Goal: Find specific page/section: Find specific page/section

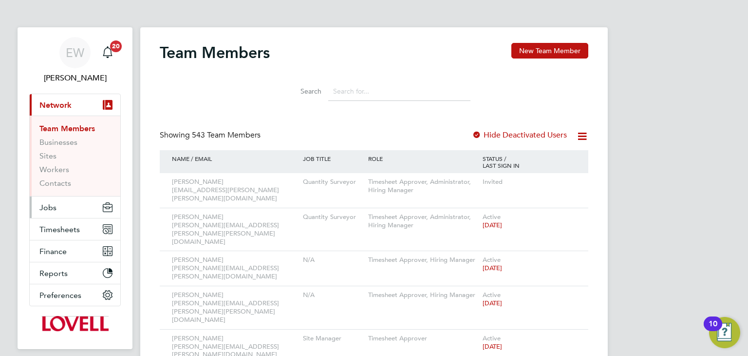
click at [50, 208] on span "Jobs" at bounding box center [47, 207] width 17 height 9
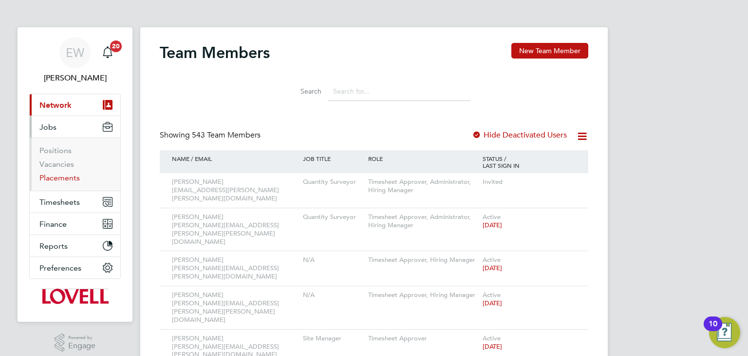
click at [58, 180] on link "Placements" at bounding box center [59, 177] width 40 height 9
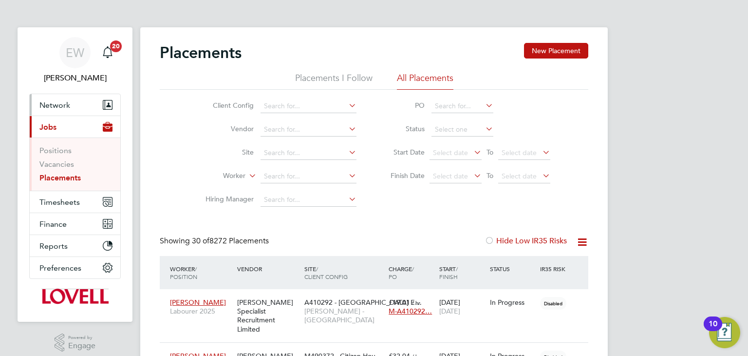
click at [70, 104] on button "Network" at bounding box center [75, 104] width 91 height 21
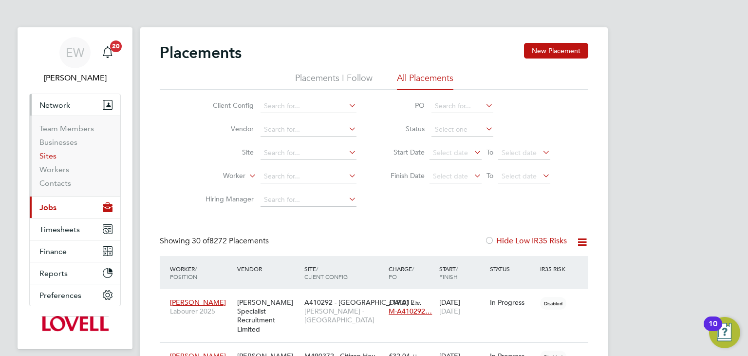
click at [50, 152] on link "Sites" at bounding box center [47, 155] width 17 height 9
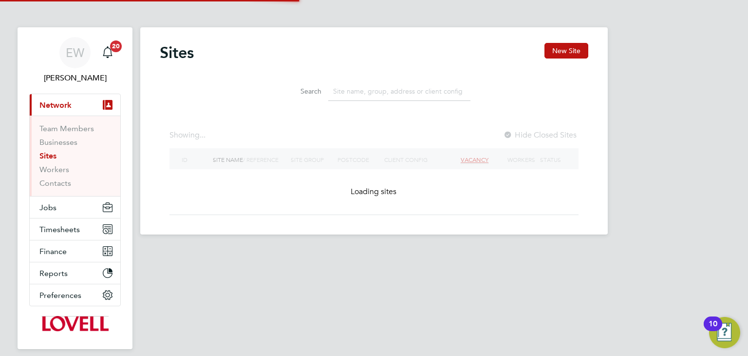
click at [57, 156] on link "Sites" at bounding box center [47, 155] width 17 height 9
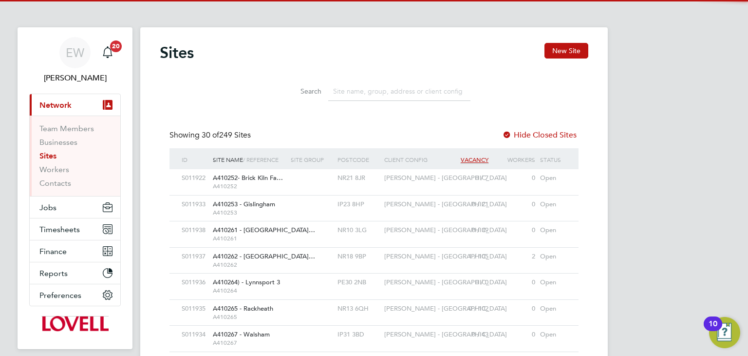
click at [362, 90] on input at bounding box center [399, 91] width 142 height 19
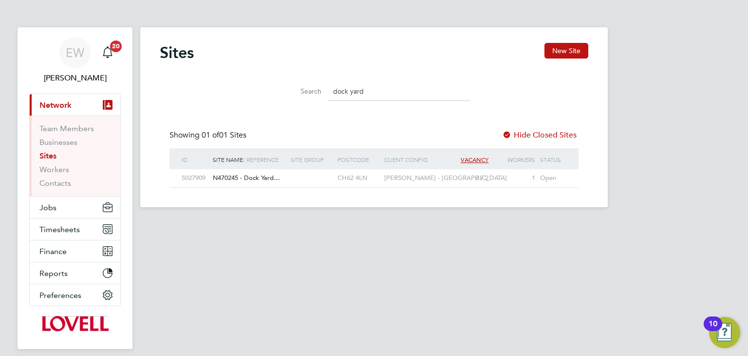
type input "dock yard"
click at [270, 179] on span "N470245 - Dock Yard…" at bounding box center [246, 177] width 67 height 8
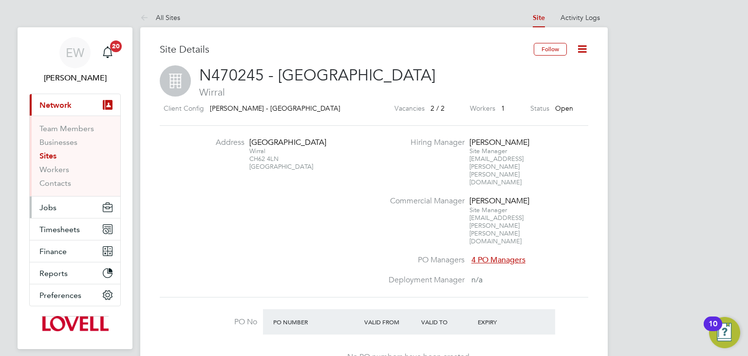
click at [51, 206] on span "Jobs" at bounding box center [47, 207] width 17 height 9
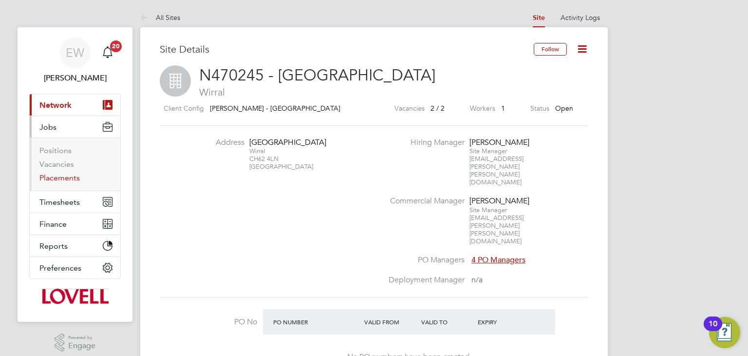
click at [60, 181] on link "Placements" at bounding box center [59, 177] width 40 height 9
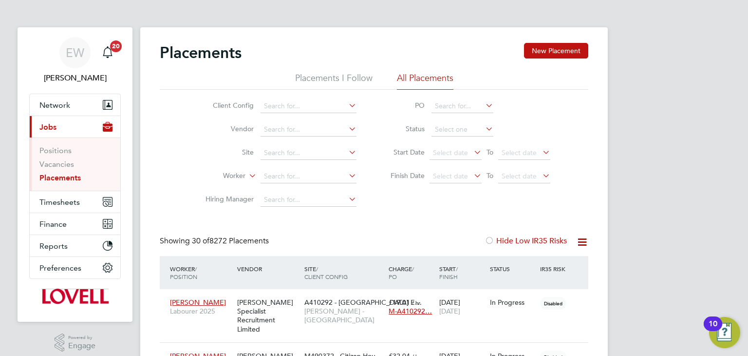
click at [347, 131] on icon at bounding box center [347, 129] width 0 height 14
click at [323, 109] on input at bounding box center [309, 106] width 96 height 14
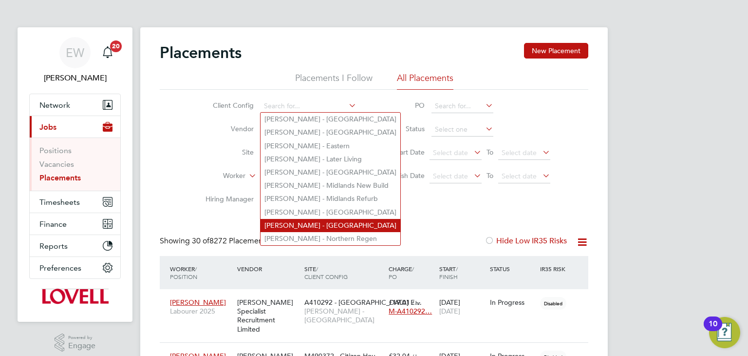
click at [324, 219] on li "[PERSON_NAME] - [GEOGRAPHIC_DATA]" at bounding box center [331, 225] width 140 height 13
type input "[PERSON_NAME] - [GEOGRAPHIC_DATA]"
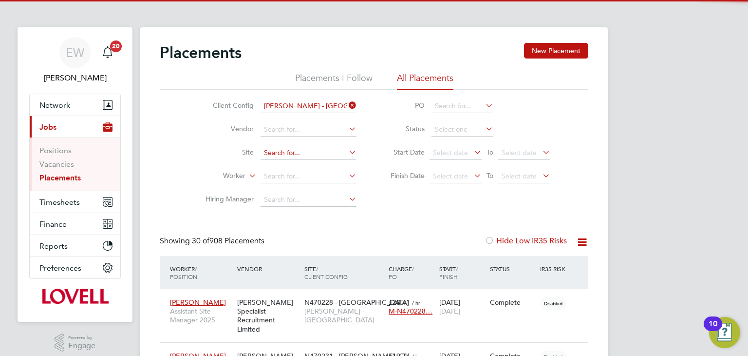
click at [281, 154] on input at bounding box center [309, 153] width 96 height 14
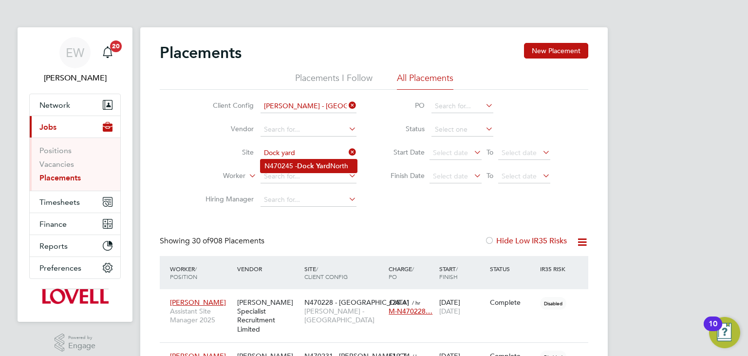
click at [285, 168] on li "N470245 - Dock Yard North" at bounding box center [309, 165] width 96 height 13
type input "N470245 - Dock Yard North"
